Goal: Task Accomplishment & Management: Use online tool/utility

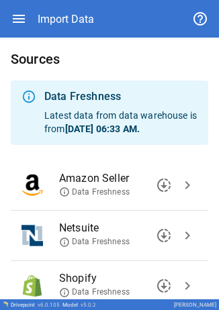
scroll to position [120, 0]
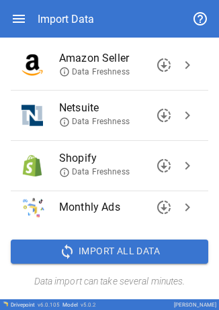
click at [179, 167] on span "chevron_right" at bounding box center [187, 166] width 16 height 16
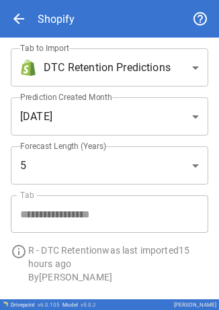
scroll to position [40, 0]
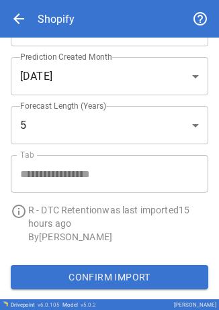
click at [82, 272] on button "Confirm Import" at bounding box center [109, 277] width 197 height 24
